Goal: Task Accomplishment & Management: Use online tool/utility

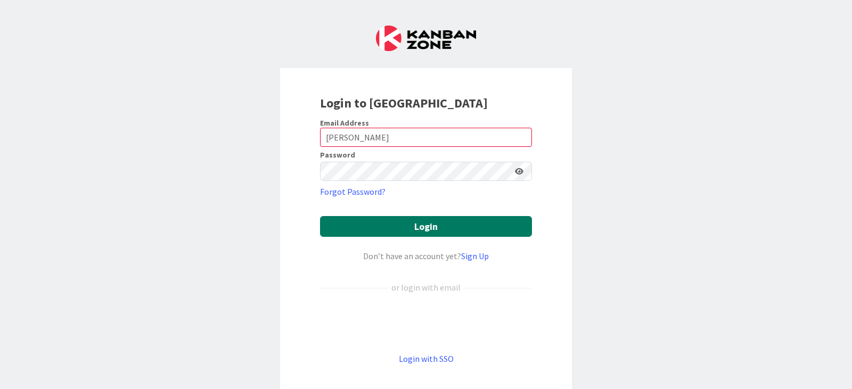
click at [422, 224] on button "Login" at bounding box center [426, 226] width 212 height 21
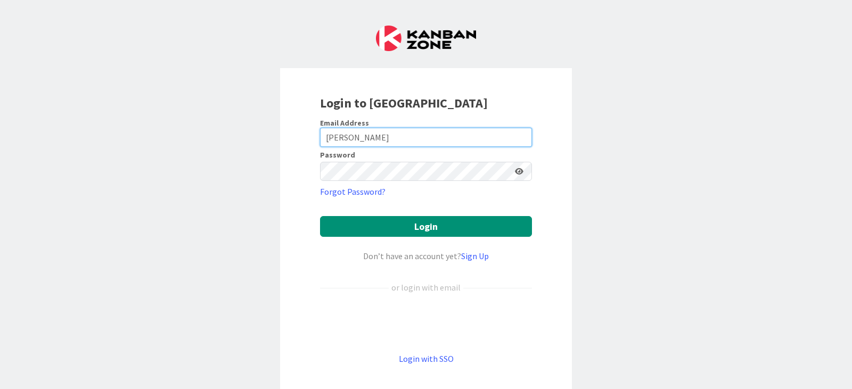
click at [365, 132] on input "[PERSON_NAME]" at bounding box center [426, 137] width 212 height 19
drag, startPoint x: 365, startPoint y: 132, endPoint x: 272, endPoint y: 129, distance: 92.7
click at [272, 129] on div "Login to [GEOGRAPHIC_DATA] Email Address [PERSON_NAME] Password Forgot Password…" at bounding box center [426, 194] width 852 height 389
type input "[PERSON_NAME][EMAIL_ADDRESS][PERSON_NAME][DOMAIN_NAME]"
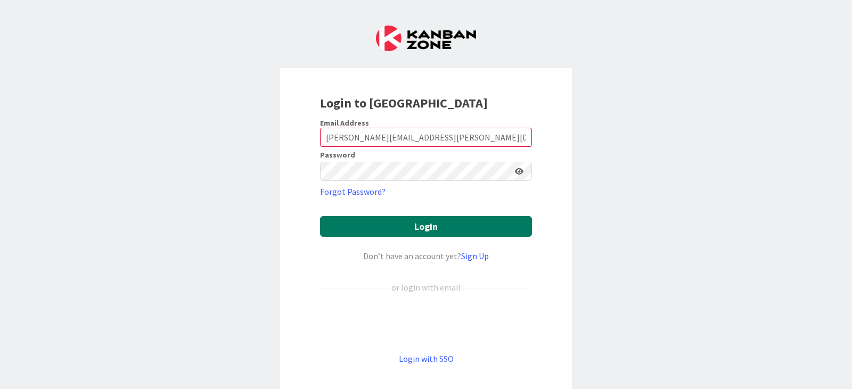
click at [425, 226] on button "Login" at bounding box center [426, 226] width 212 height 21
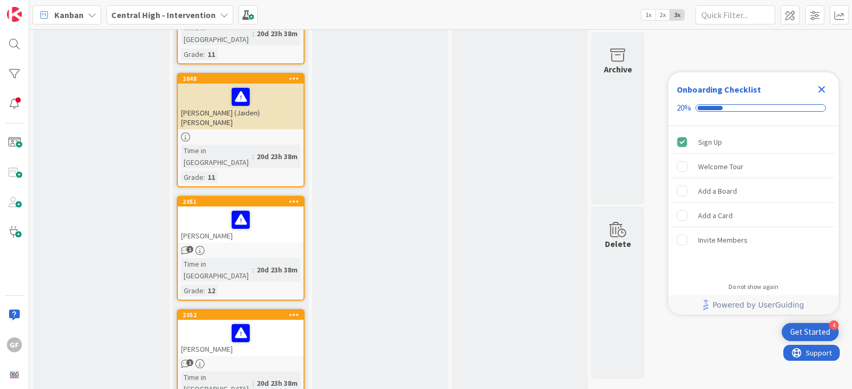
scroll to position [4098, 0]
